Goal: Find specific page/section: Find specific page/section

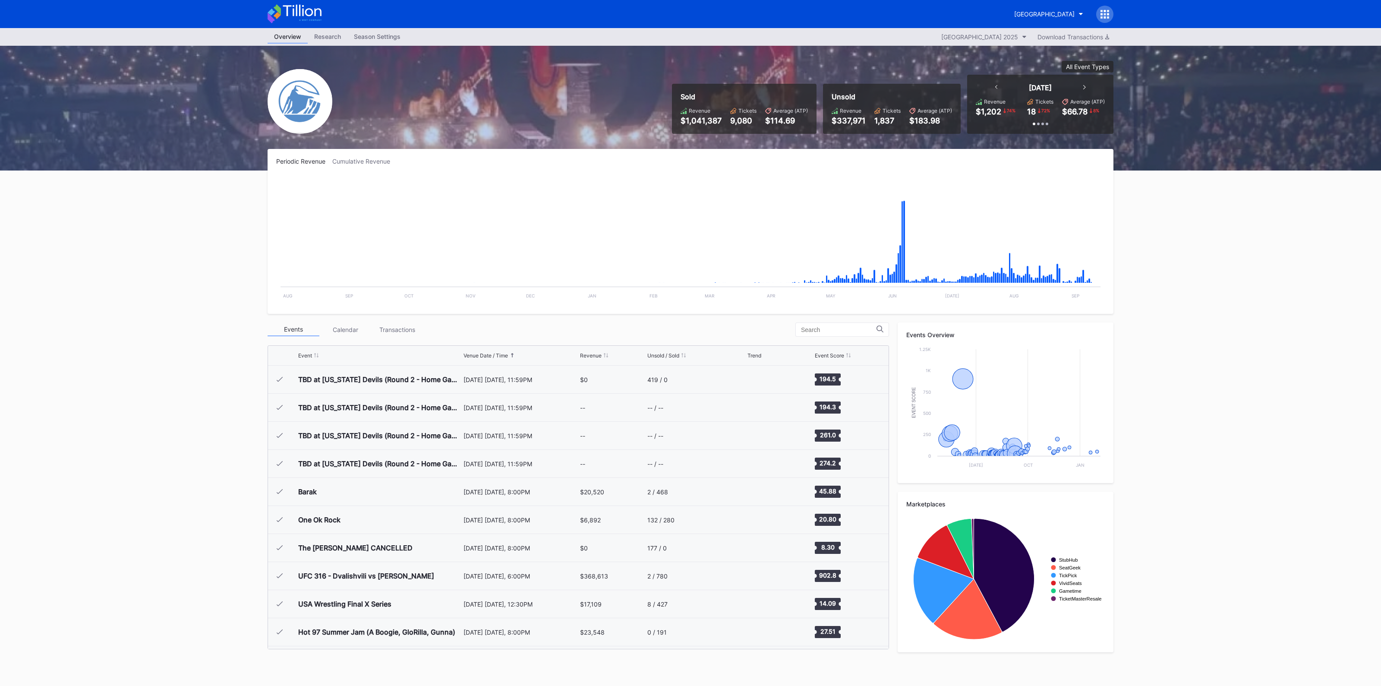
scroll to position [1122, 0]
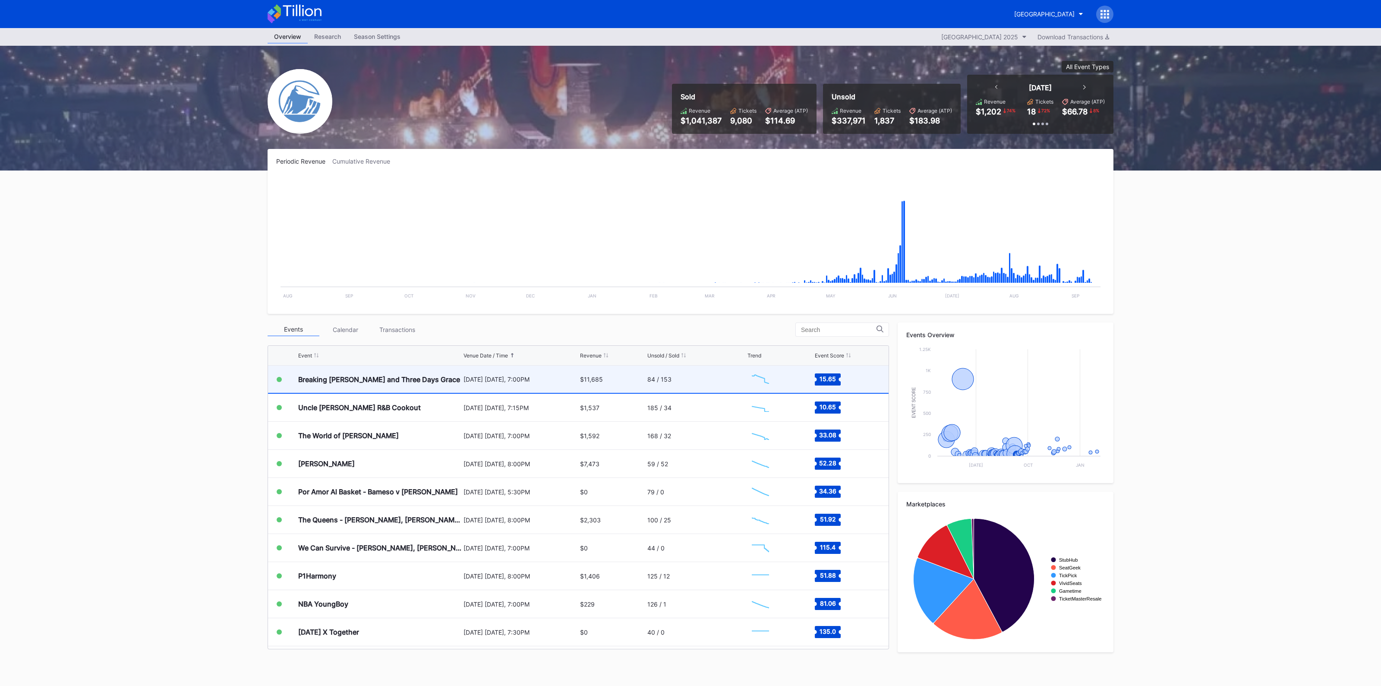
click at [625, 374] on div "$11,685" at bounding box center [612, 379] width 65 height 27
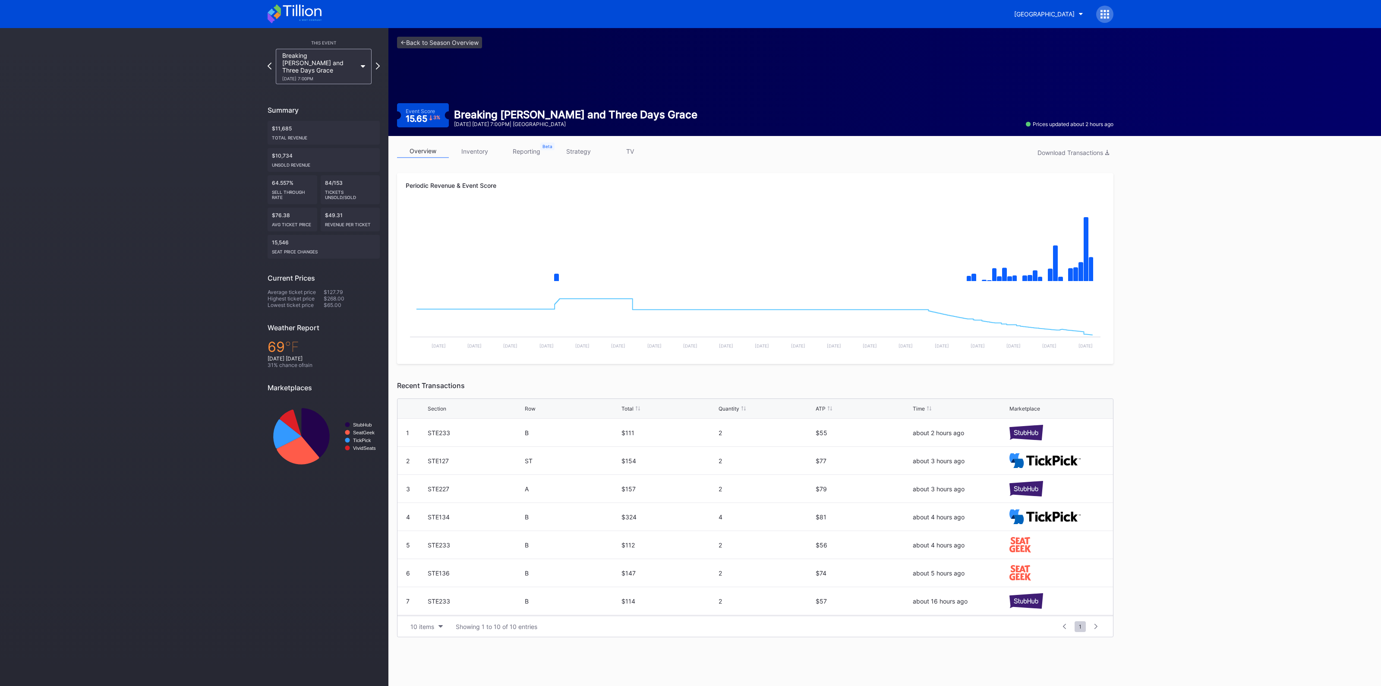
click at [486, 150] on link "inventory" at bounding box center [475, 151] width 52 height 13
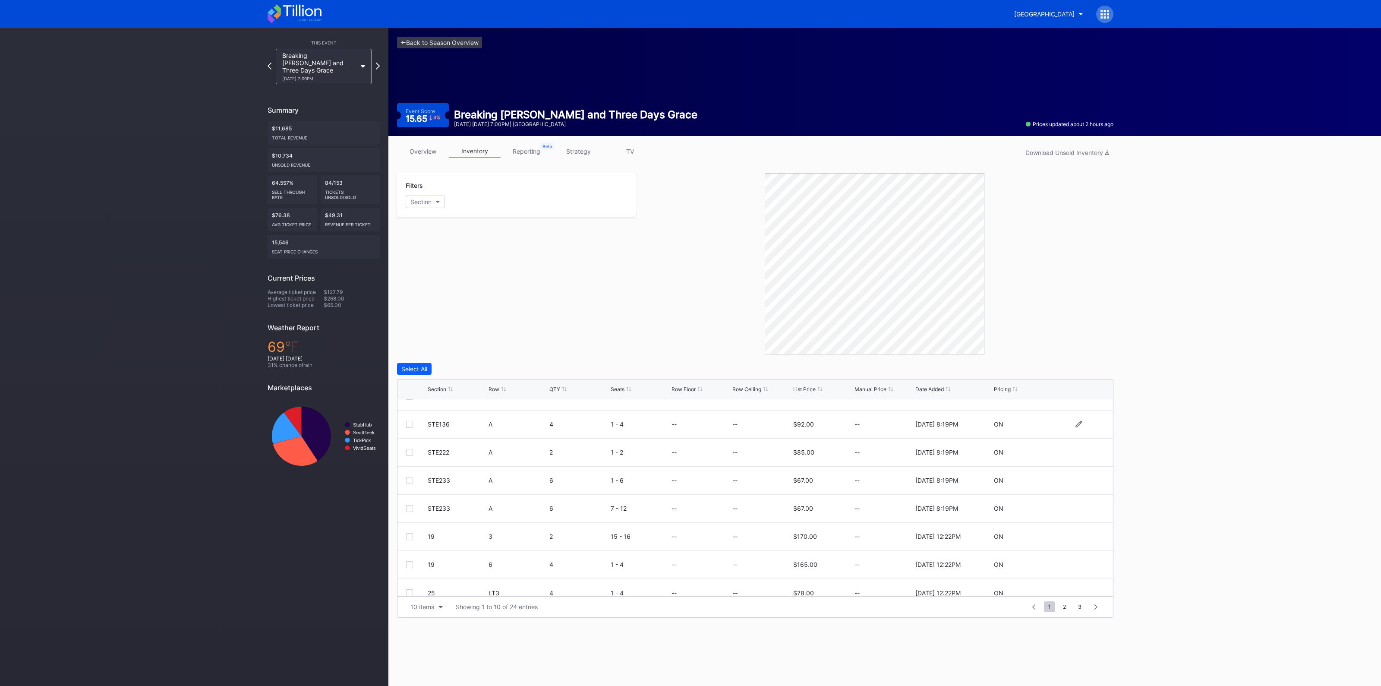
scroll to position [84, 0]
click at [436, 607] on button "10 items" at bounding box center [426, 607] width 41 height 12
click at [433, 573] on div "100 items" at bounding box center [426, 568] width 41 height 16
click at [457, 43] on link "<- Back to Season Overview" at bounding box center [439, 43] width 85 height 12
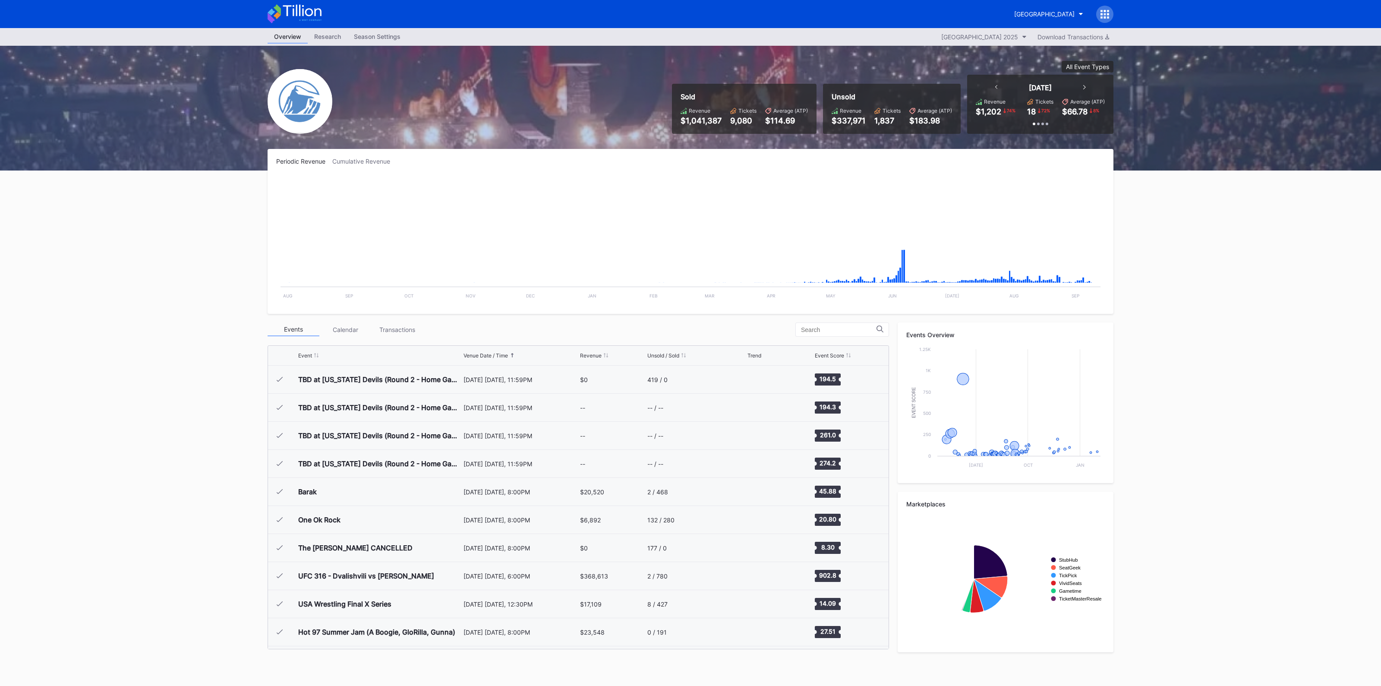
scroll to position [1122, 0]
